Goal: Task Accomplishment & Management: Manage account settings

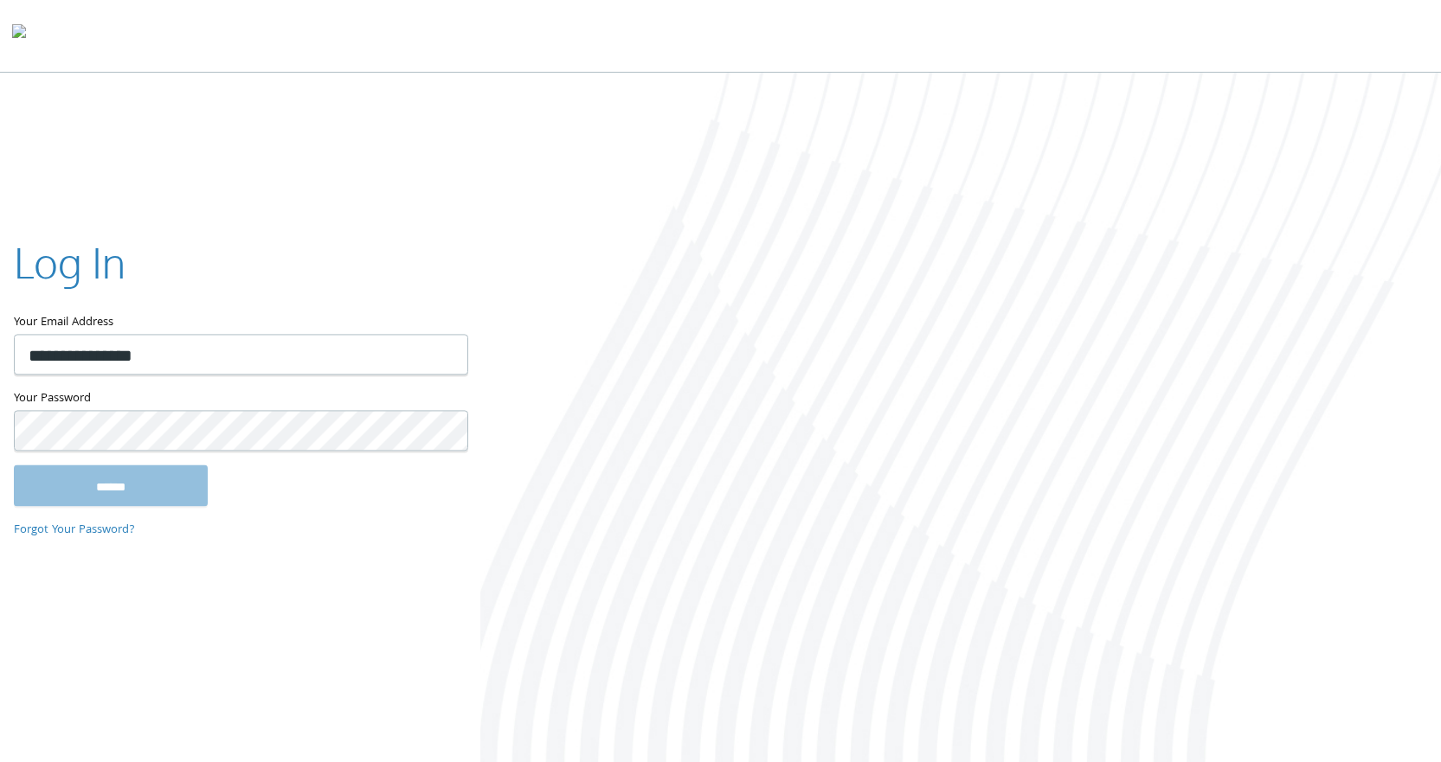
type input "**********"
click at [14, 465] on input "******" at bounding box center [111, 486] width 194 height 42
